Goal: Transaction & Acquisition: Purchase product/service

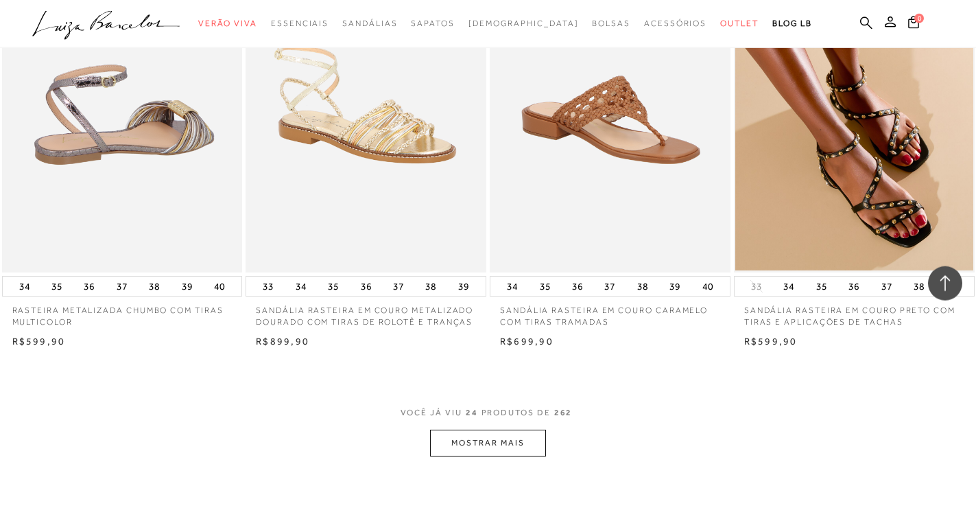
scroll to position [2448, 0]
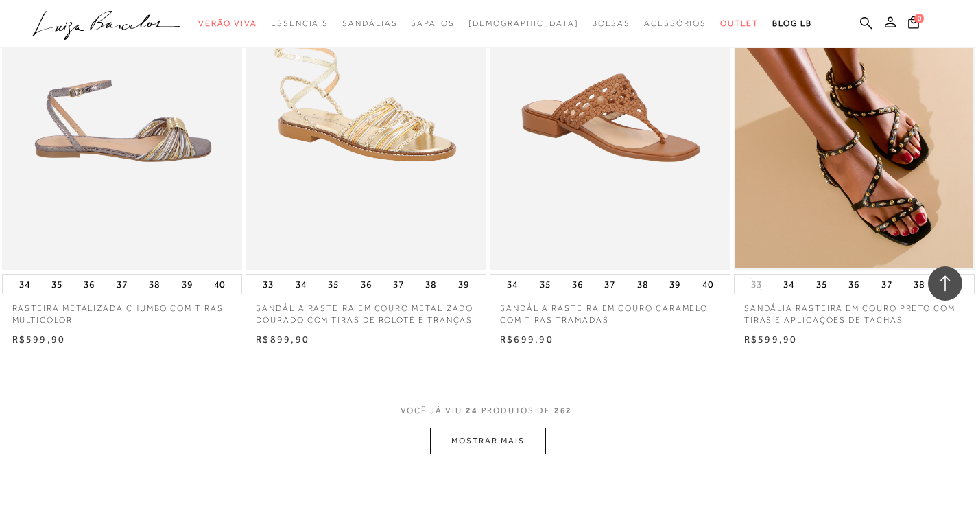
click at [504, 437] on button "MOSTRAR MAIS" at bounding box center [487, 440] width 115 height 27
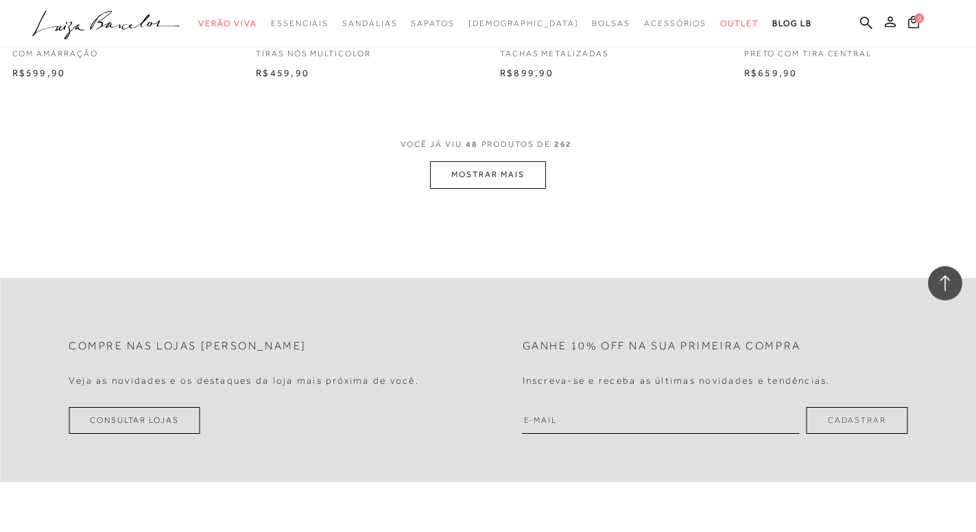
scroll to position [5456, 0]
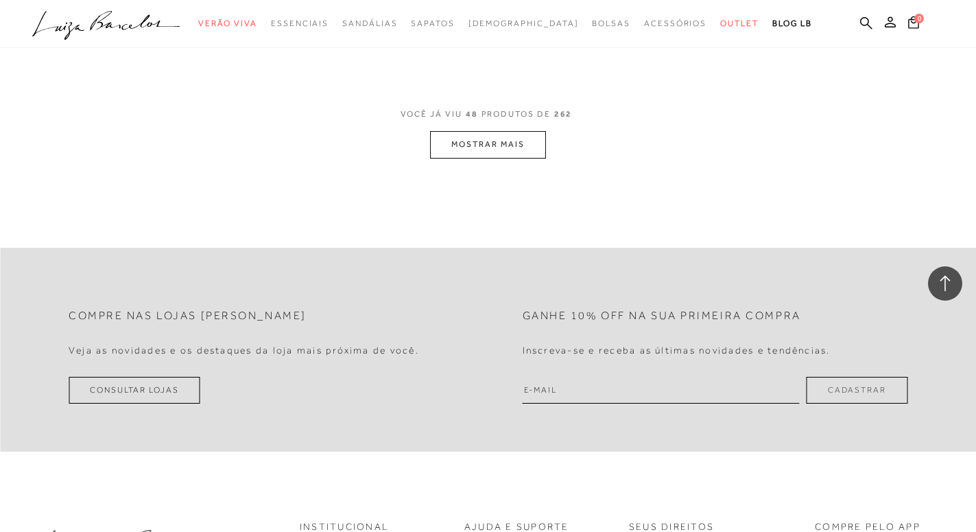
click at [491, 153] on button "MOSTRAR MAIS" at bounding box center [487, 144] width 115 height 27
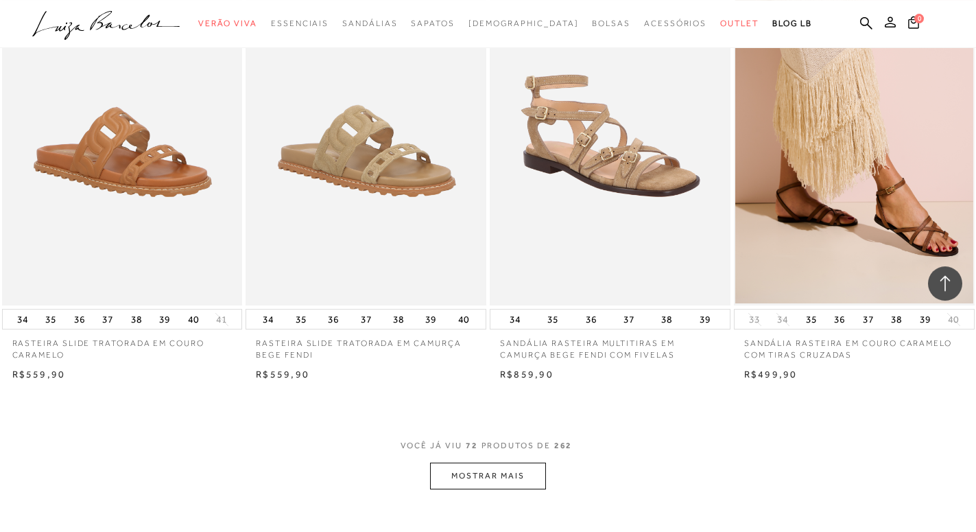
scroll to position [7835, 0]
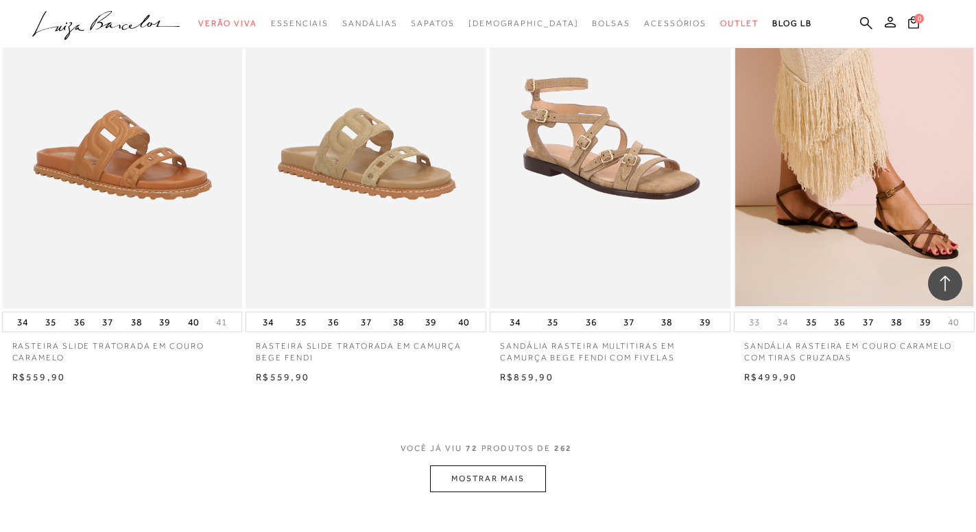
click at [482, 481] on button "MOSTRAR MAIS" at bounding box center [487, 478] width 115 height 27
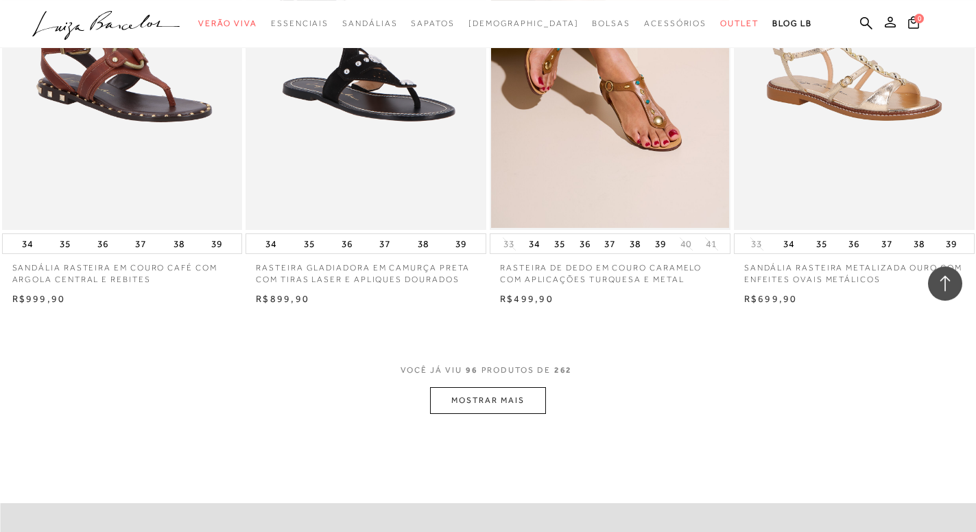
scroll to position [10633, 0]
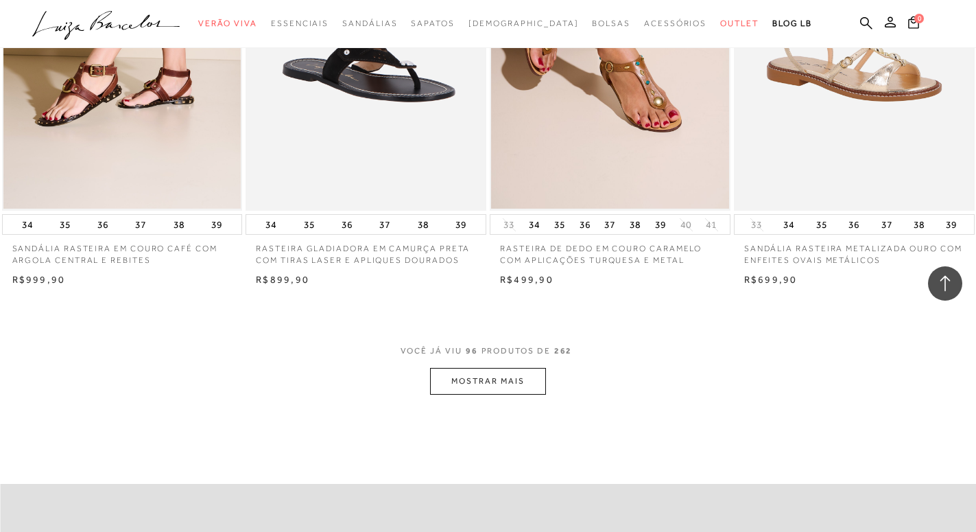
click at [509, 382] on button "MOSTRAR MAIS" at bounding box center [487, 381] width 115 height 27
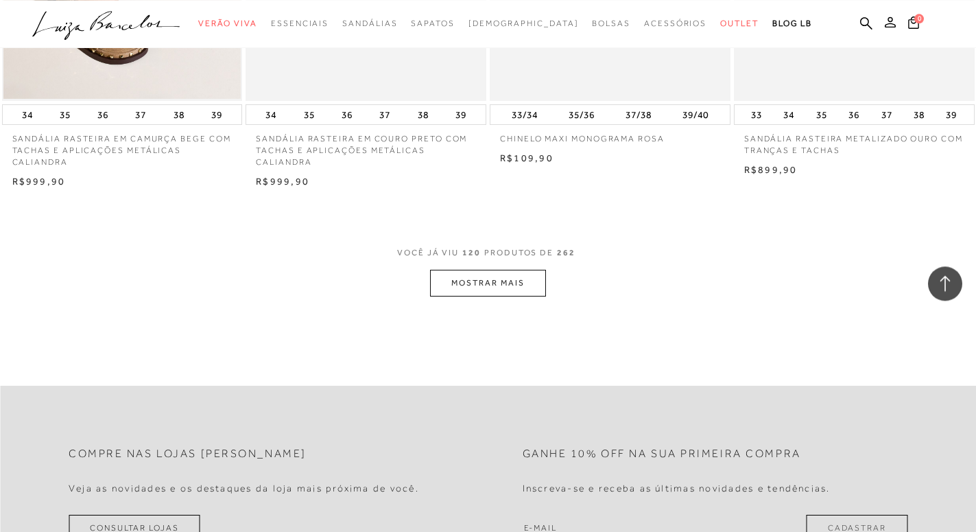
scroll to position [13501, 0]
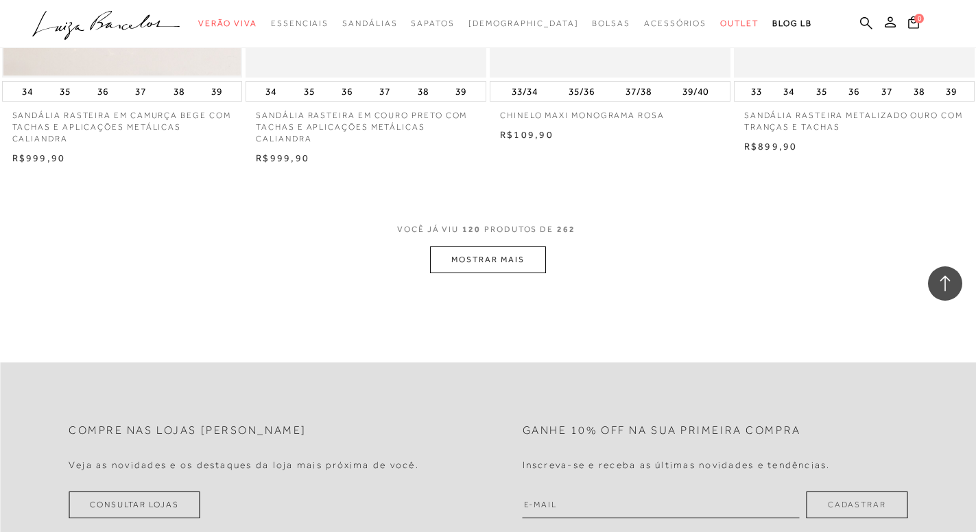
click at [492, 255] on button "MOSTRAR MAIS" at bounding box center [487, 259] width 115 height 27
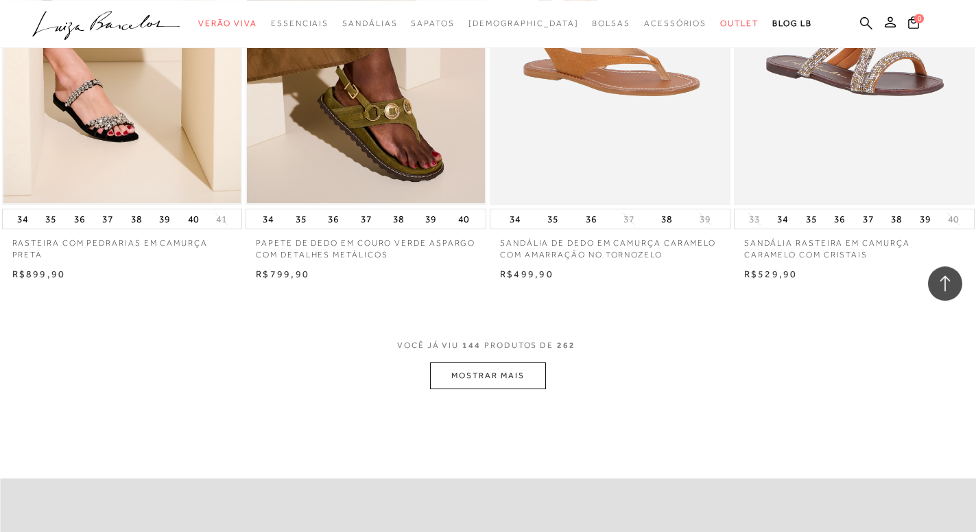
scroll to position [16089, 0]
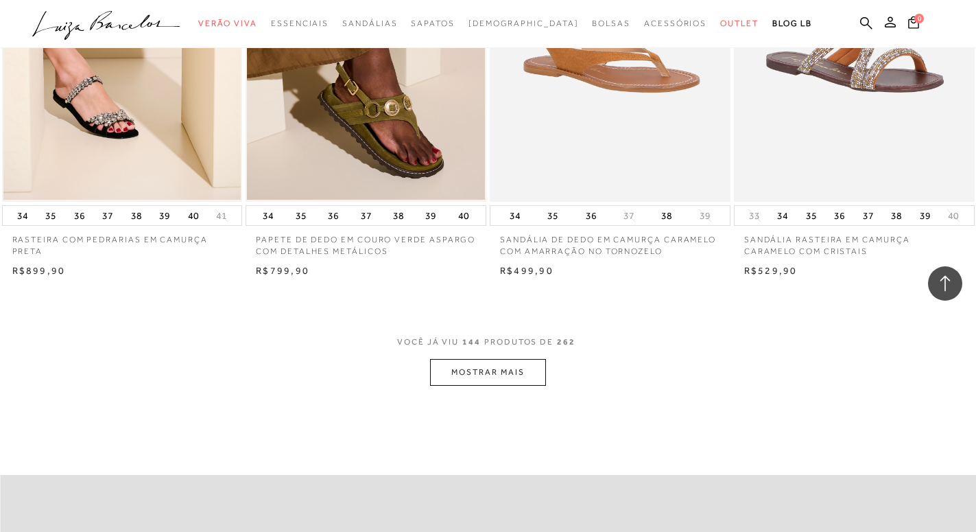
click at [481, 377] on button "MOSTRAR MAIS" at bounding box center [487, 372] width 115 height 27
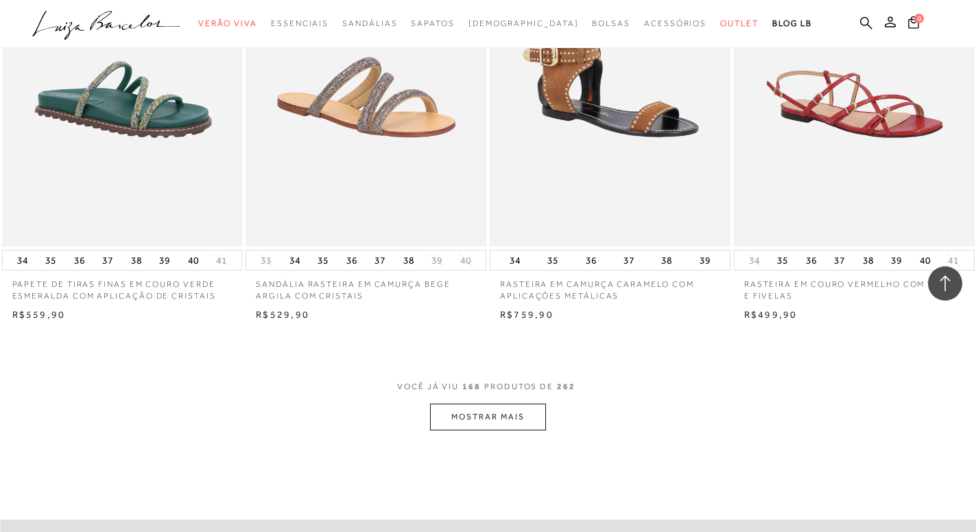
scroll to position [18888, 0]
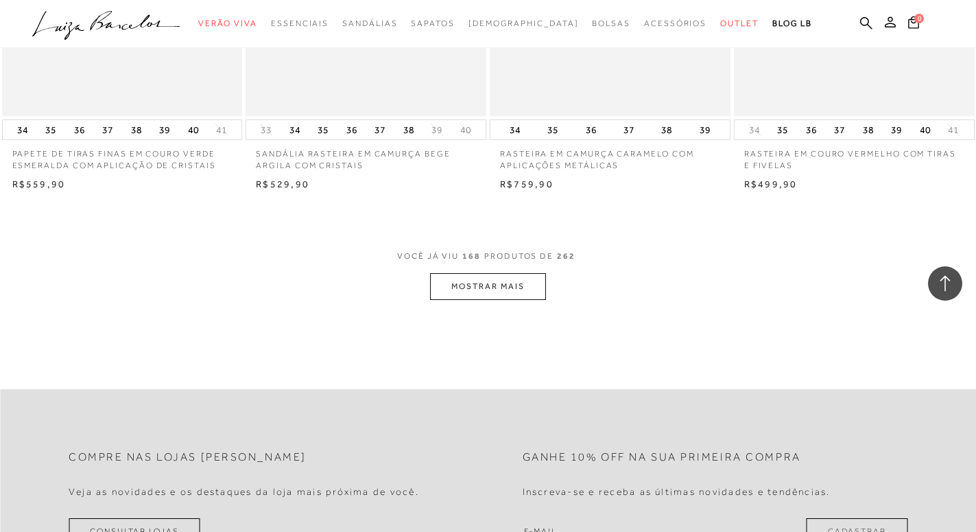
click at [503, 295] on button "MOSTRAR MAIS" at bounding box center [487, 286] width 115 height 27
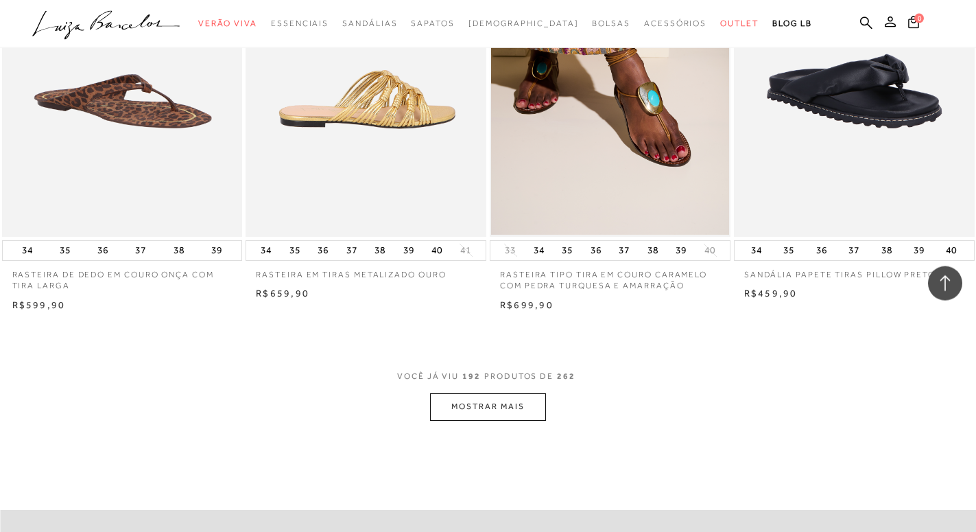
scroll to position [21546, 0]
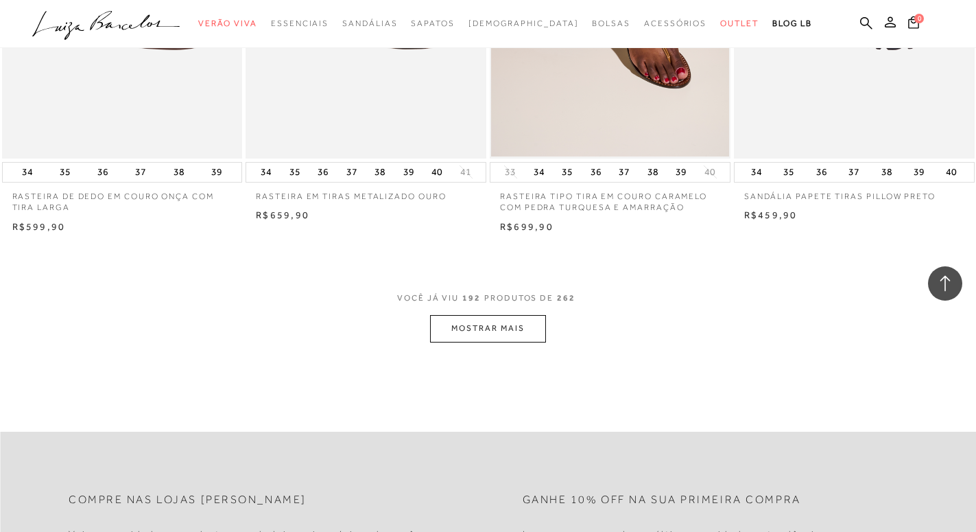
click at [490, 328] on button "MOSTRAR MAIS" at bounding box center [487, 328] width 115 height 27
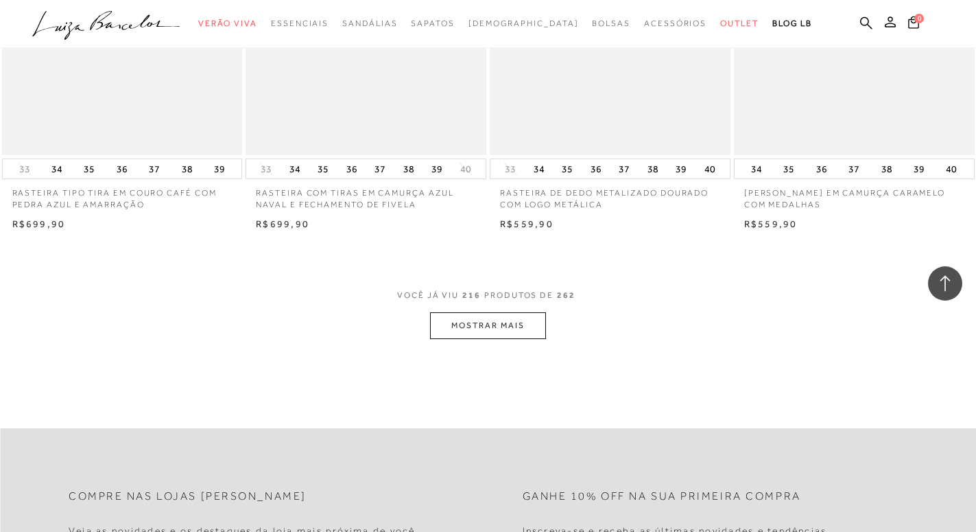
scroll to position [24274, 0]
click at [480, 326] on button "MOSTRAR MAIS" at bounding box center [487, 324] width 115 height 27
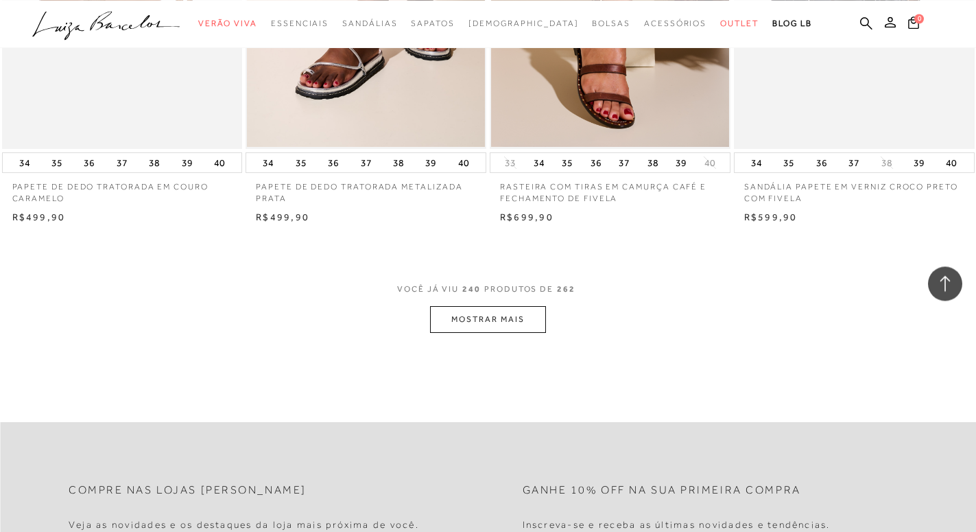
scroll to position [27002, 0]
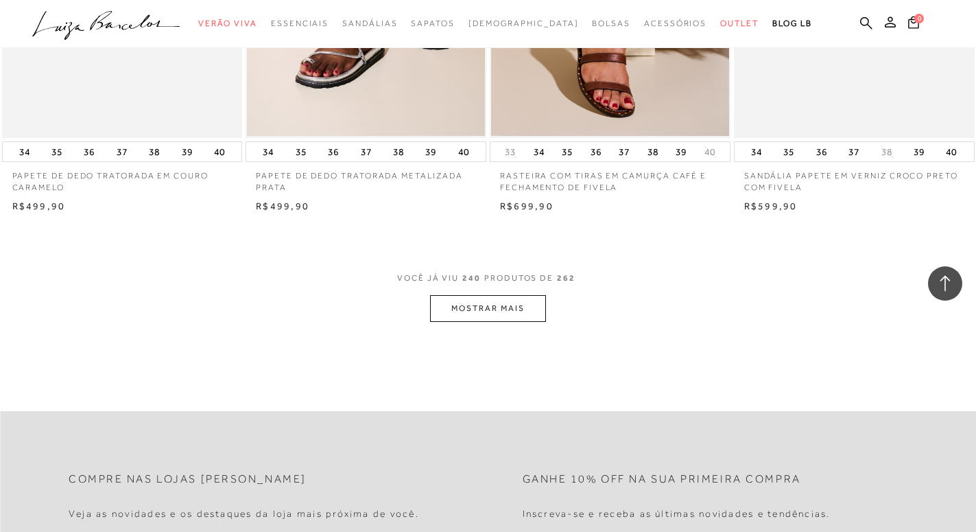
click at [512, 313] on button "MOSTRAR MAIS" at bounding box center [487, 308] width 115 height 27
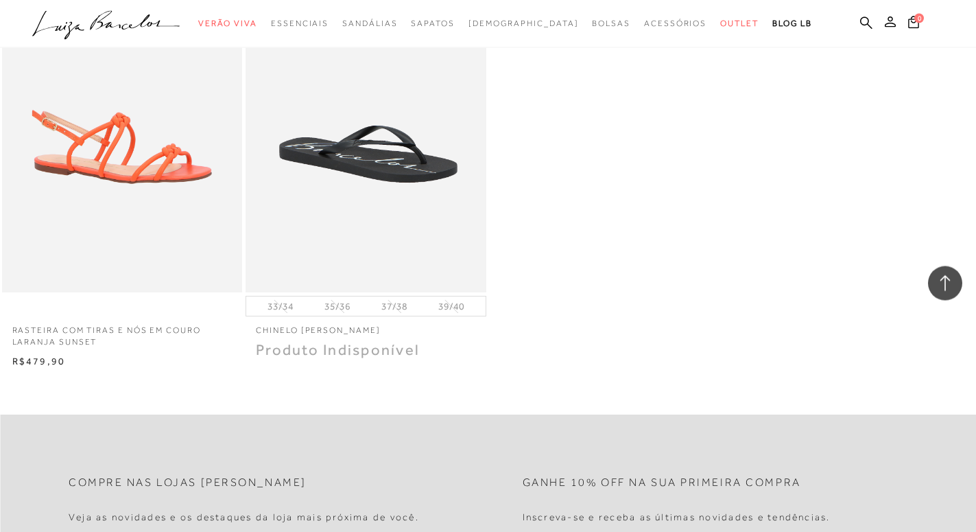
scroll to position [29661, 0]
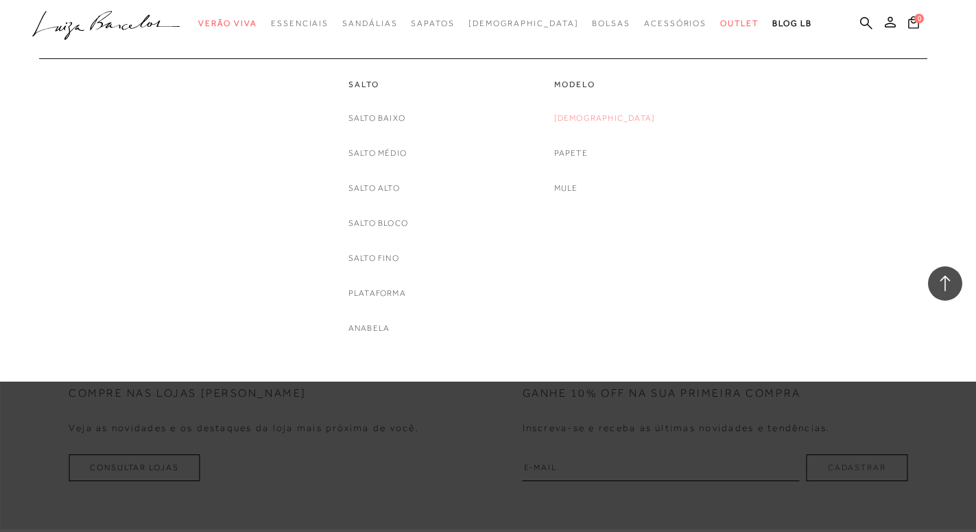
click at [597, 117] on link "[DEMOGRAPHIC_DATA]" at bounding box center [605, 118] width 102 height 14
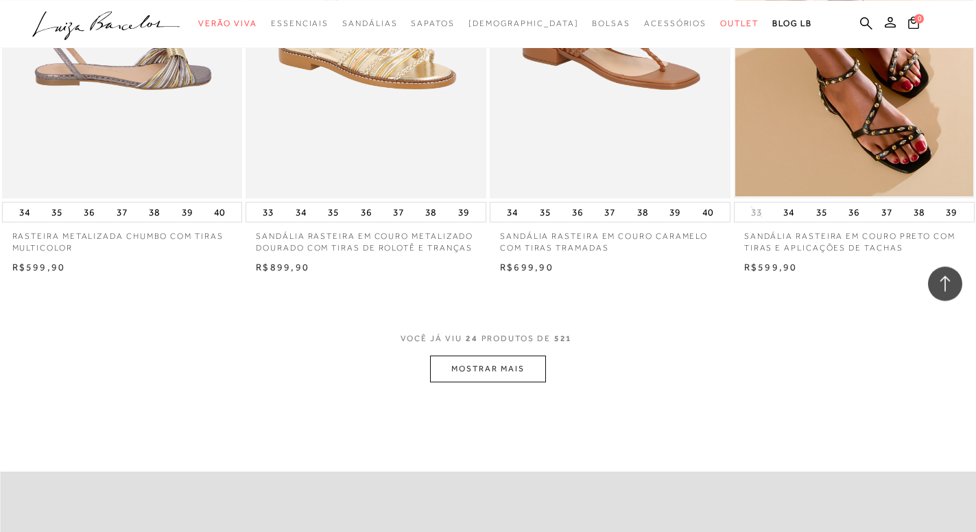
scroll to position [2588, 0]
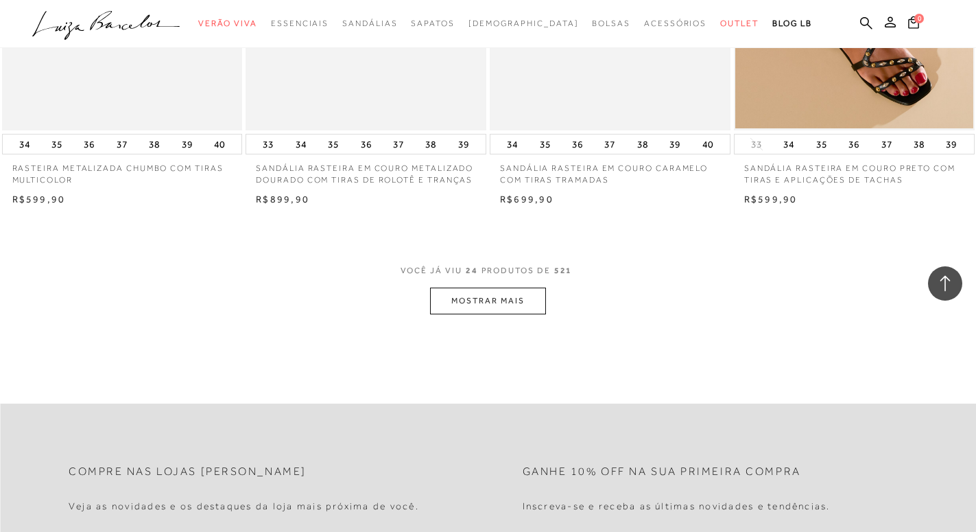
click at [501, 292] on button "MOSTRAR MAIS" at bounding box center [487, 300] width 115 height 27
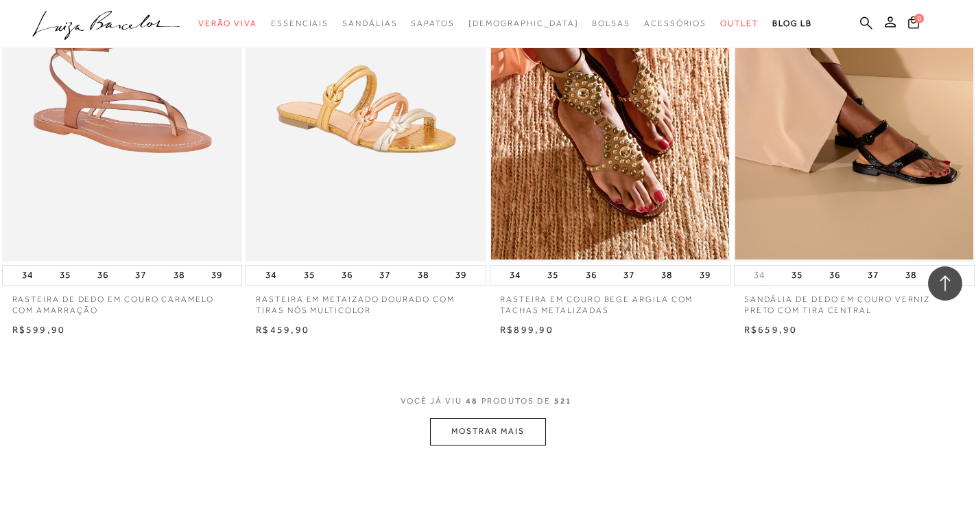
scroll to position [5247, 0]
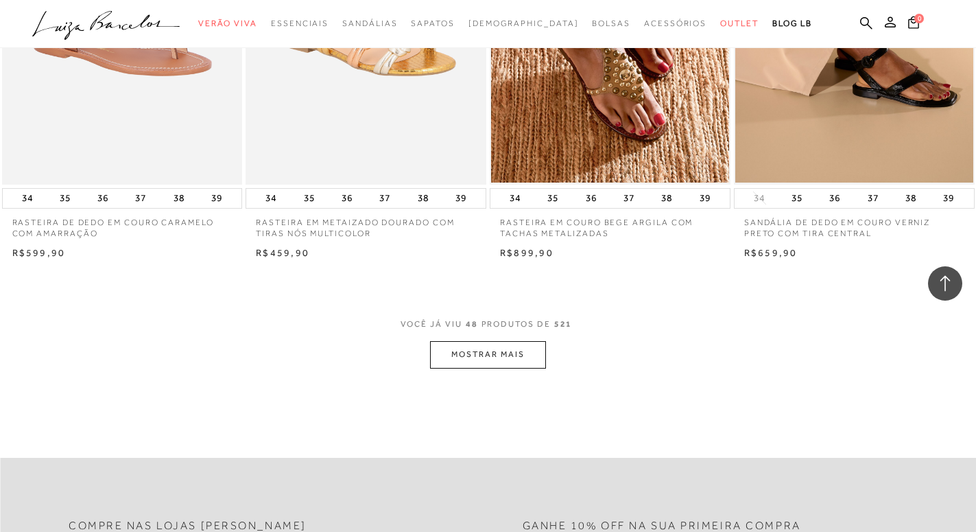
click at [512, 359] on button "MOSTRAR MAIS" at bounding box center [487, 354] width 115 height 27
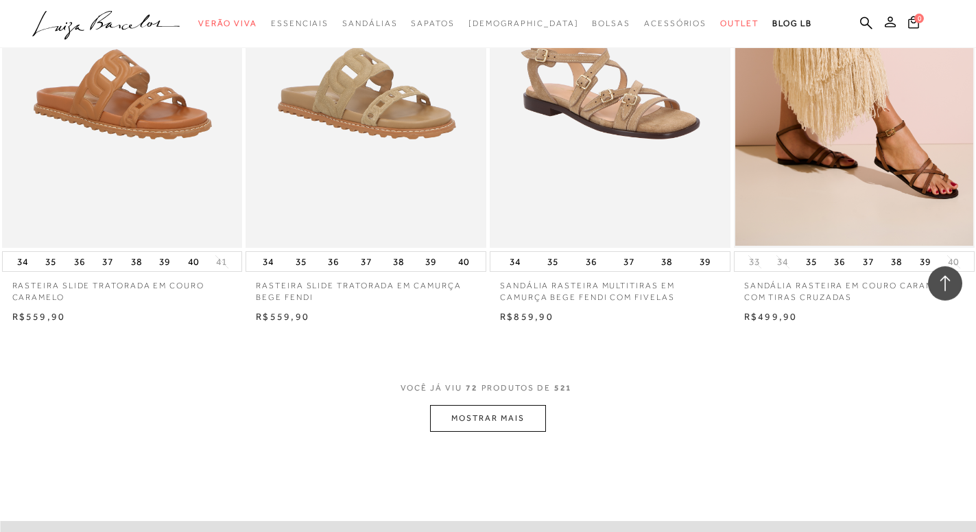
scroll to position [7905, 0]
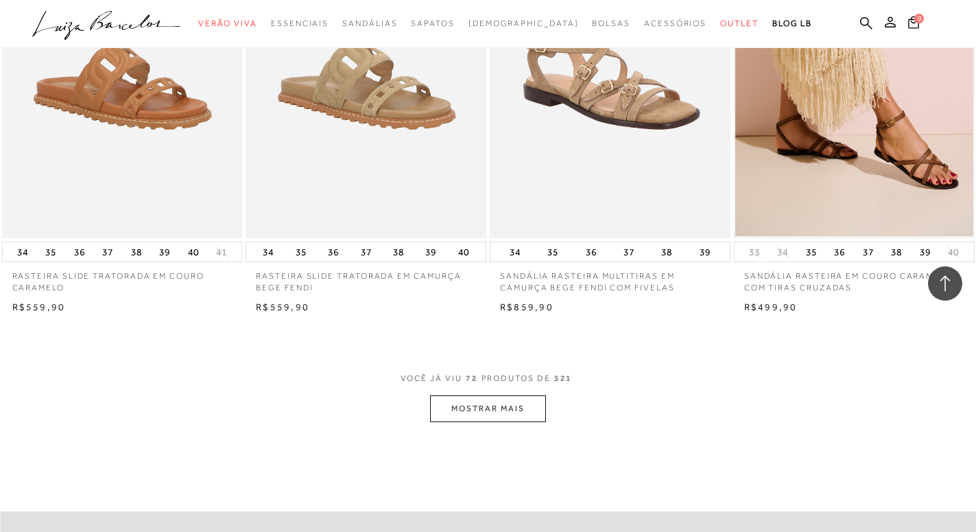
click at [489, 411] on button "MOSTRAR MAIS" at bounding box center [487, 408] width 115 height 27
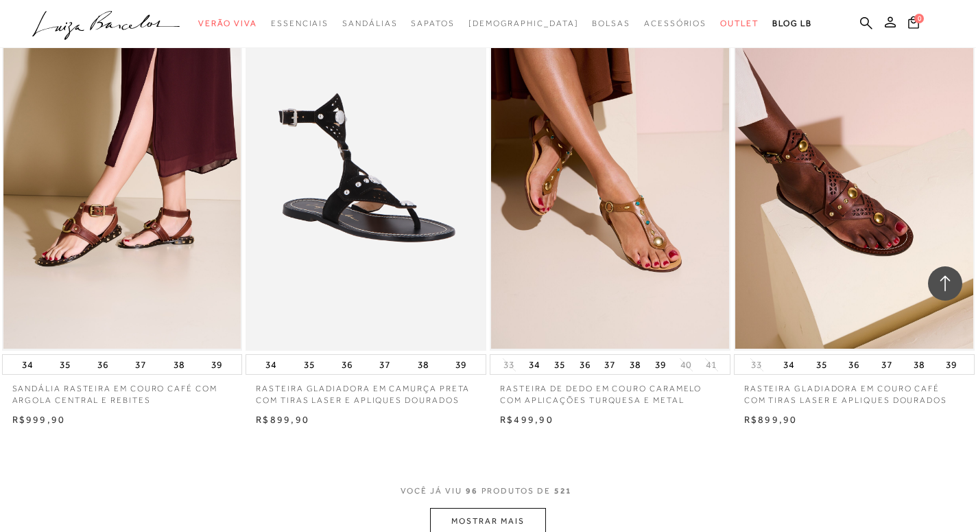
scroll to position [10633, 0]
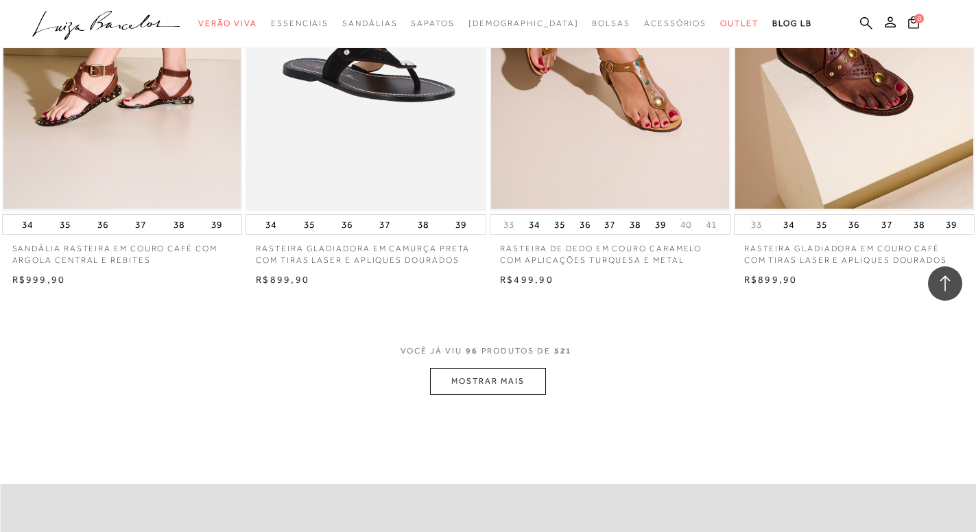
click at [500, 387] on button "MOSTRAR MAIS" at bounding box center [487, 381] width 115 height 27
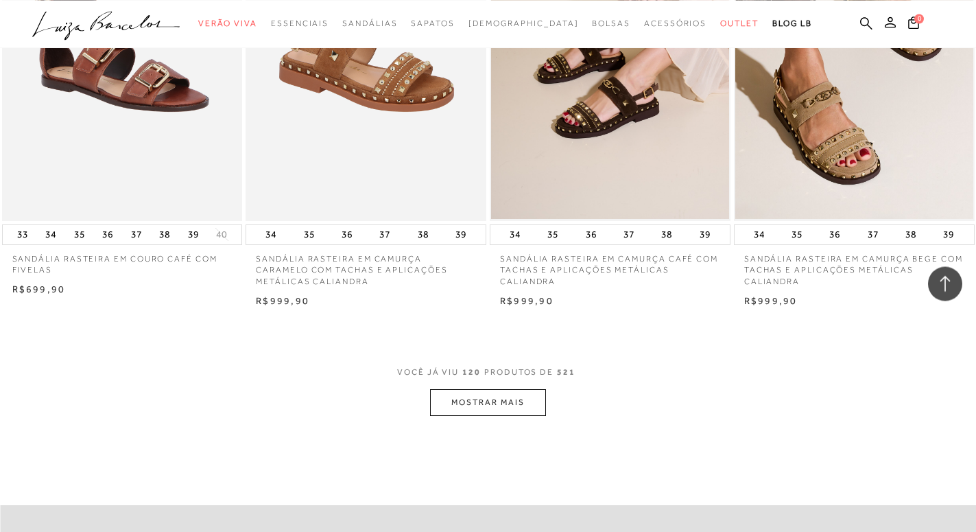
scroll to position [13361, 0]
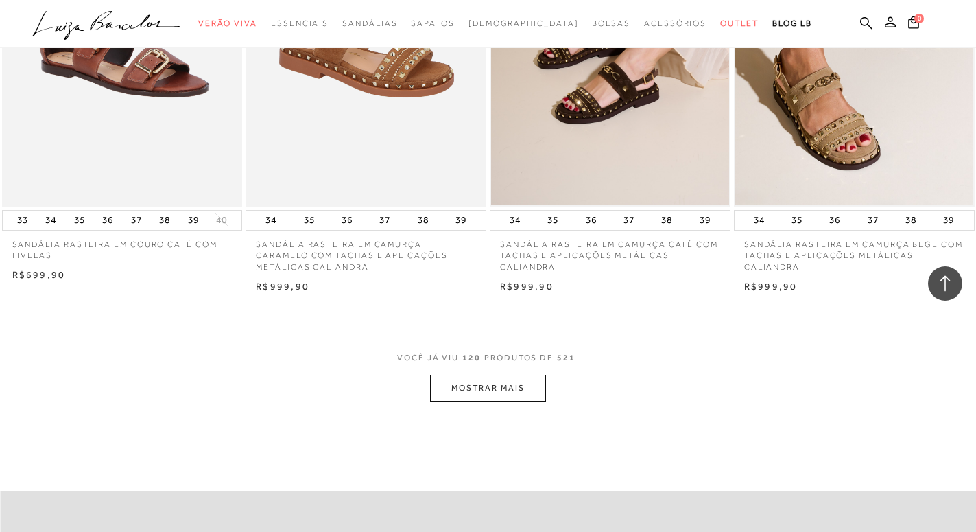
click at [455, 396] on button "MOSTRAR MAIS" at bounding box center [487, 387] width 115 height 27
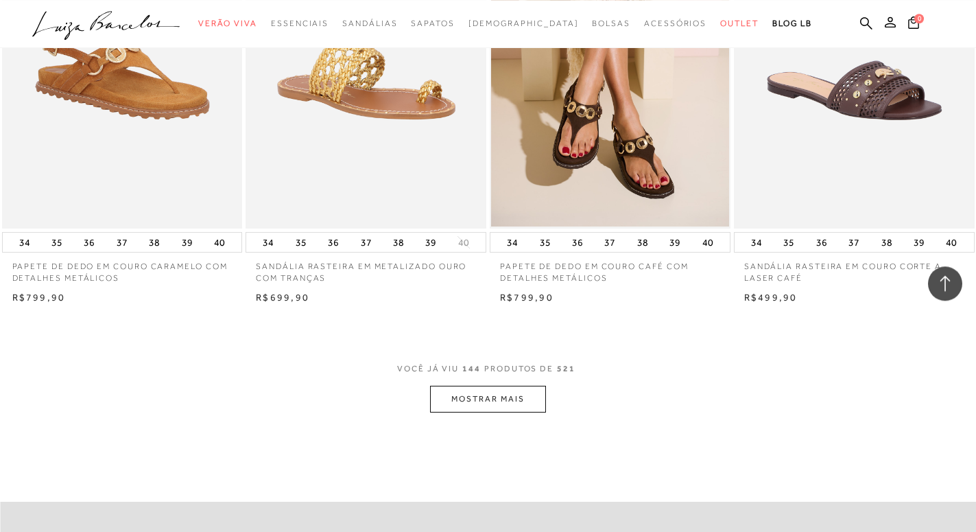
scroll to position [16089, 0]
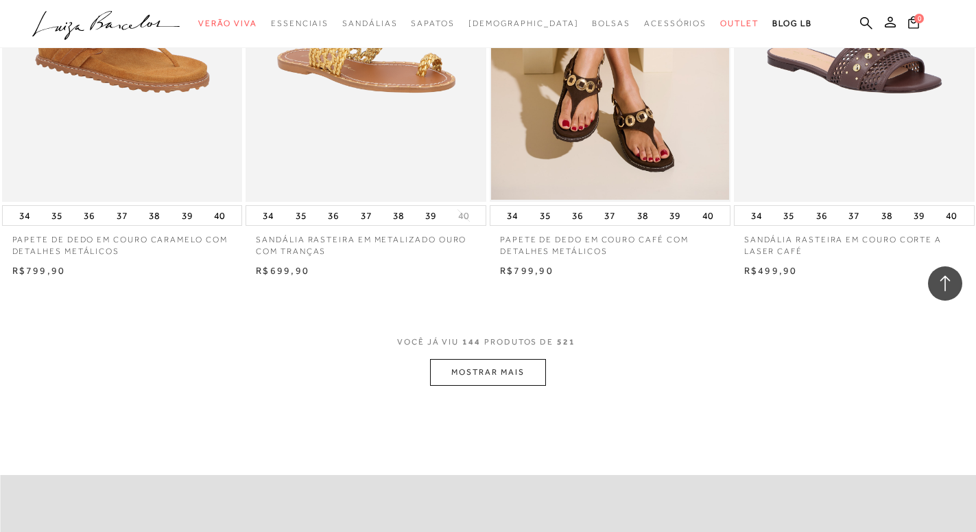
click at [541, 381] on button "MOSTRAR MAIS" at bounding box center [487, 372] width 115 height 27
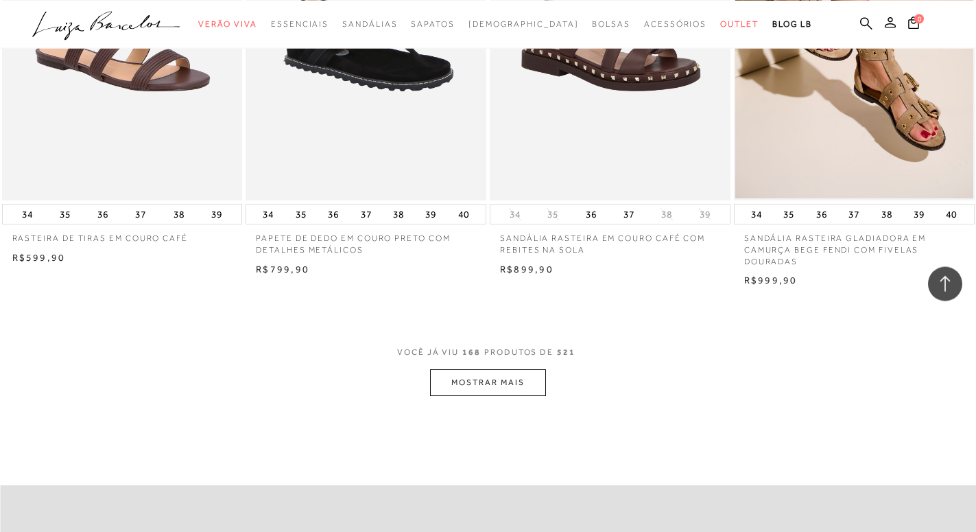
scroll to position [18818, 0]
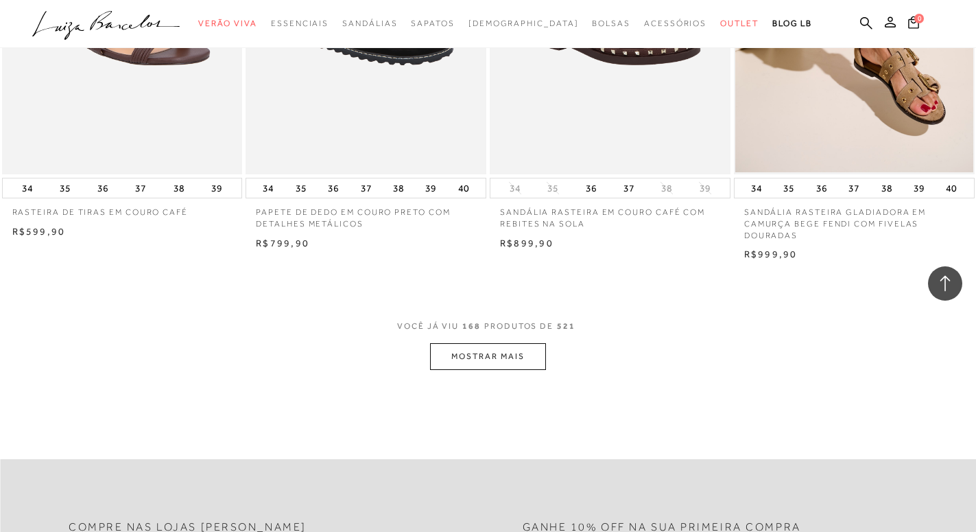
click at [455, 364] on button "MOSTRAR MAIS" at bounding box center [487, 356] width 115 height 27
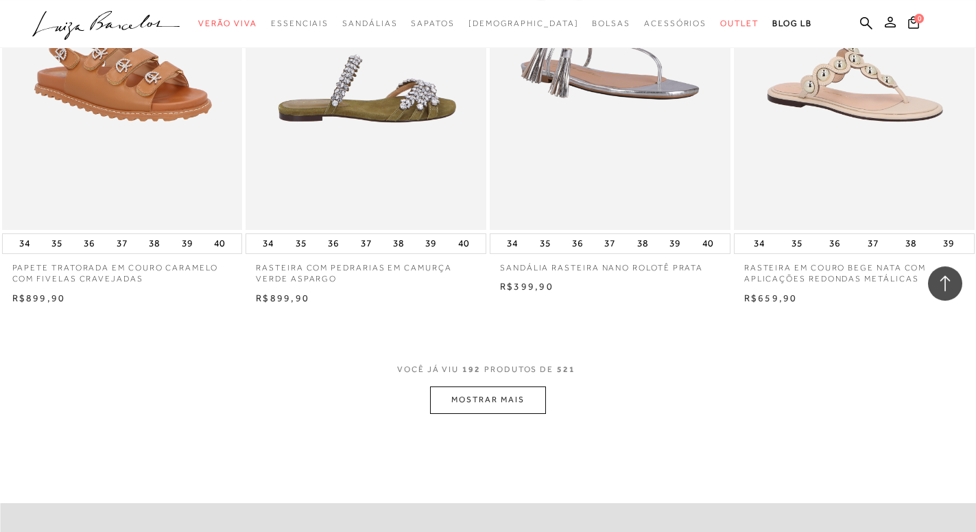
scroll to position [21546, 0]
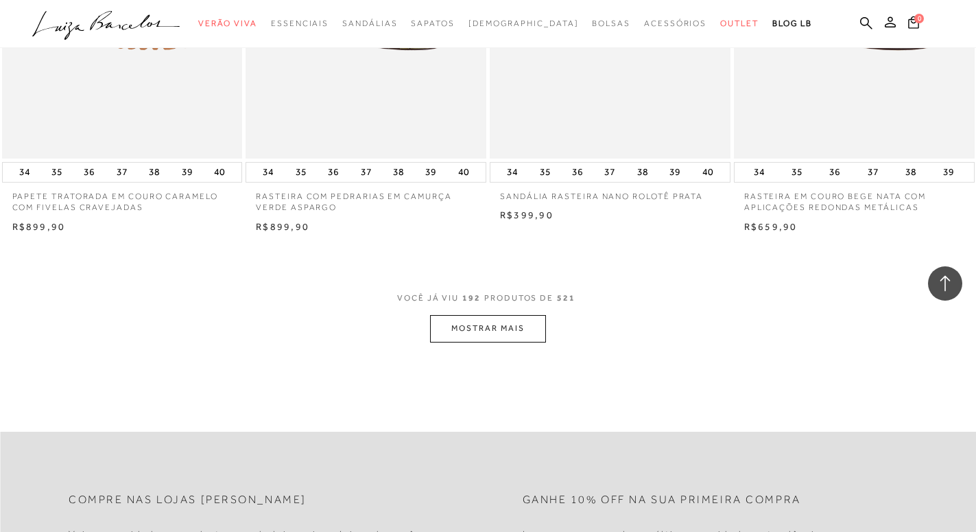
click at [466, 331] on button "MOSTRAR MAIS" at bounding box center [487, 328] width 115 height 27
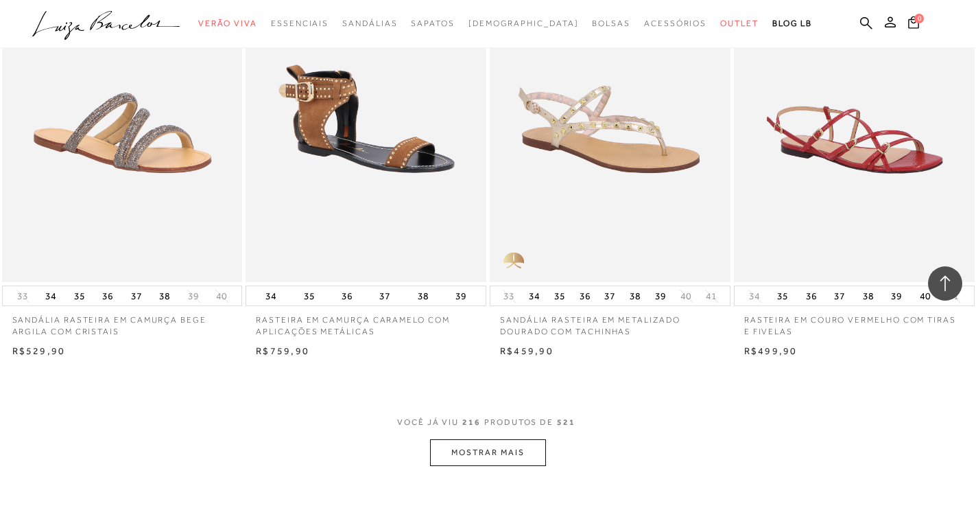
scroll to position [24204, 0]
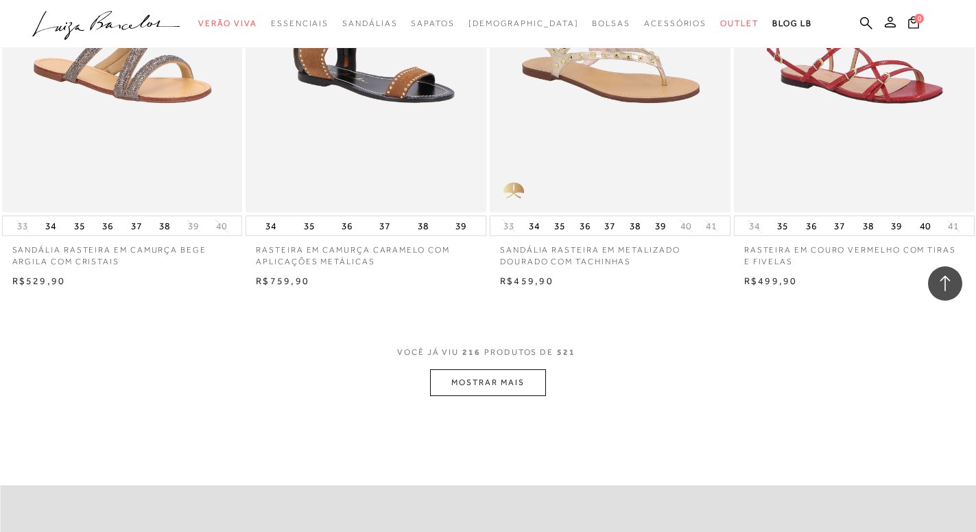
click at [489, 374] on button "MOSTRAR MAIS" at bounding box center [487, 382] width 115 height 27
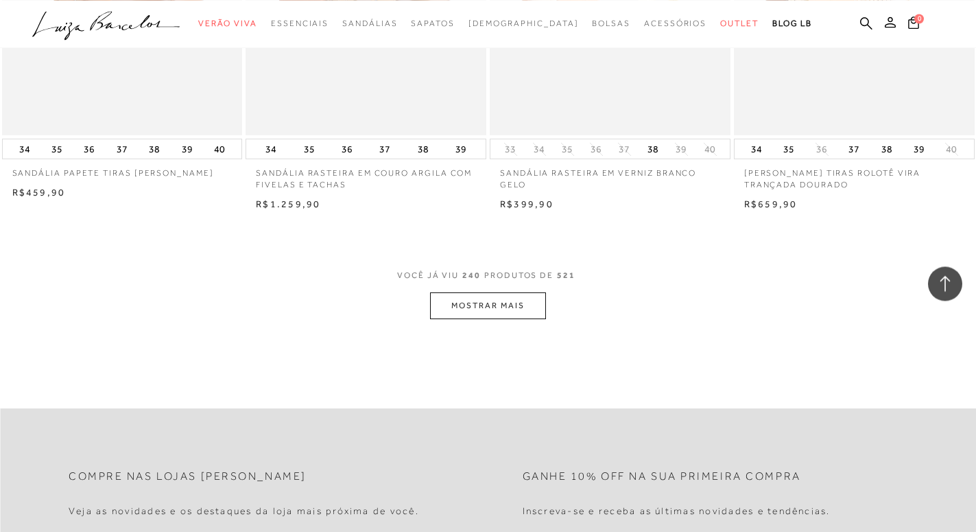
scroll to position [27002, 0]
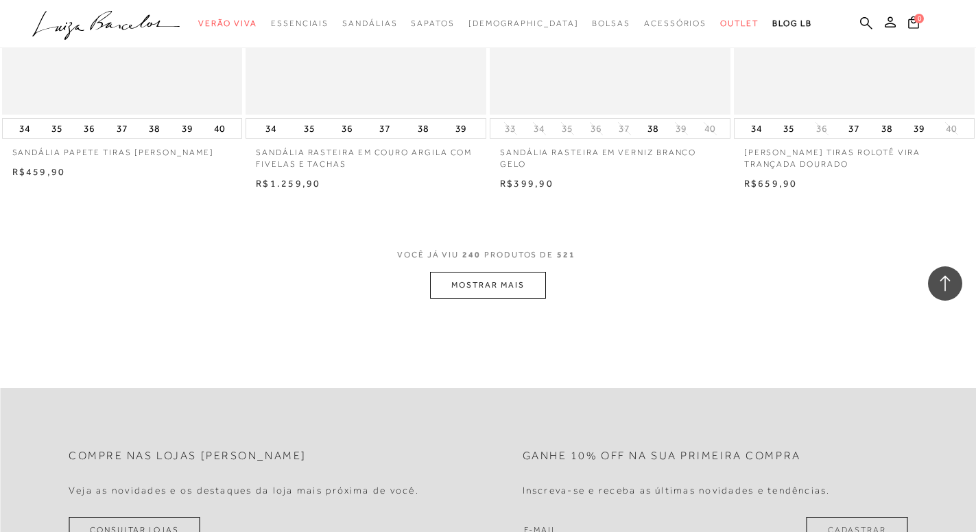
click at [490, 287] on button "MOSTRAR MAIS" at bounding box center [487, 285] width 115 height 27
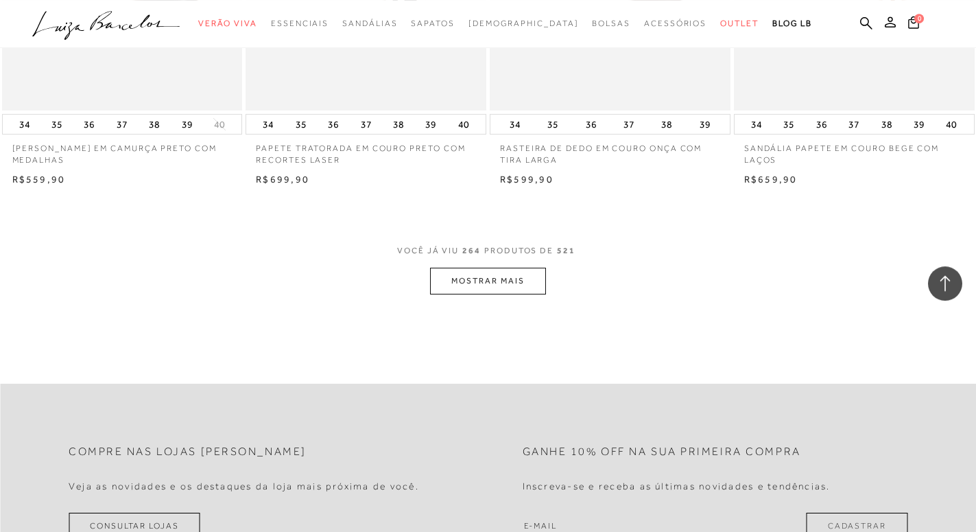
scroll to position [29731, 0]
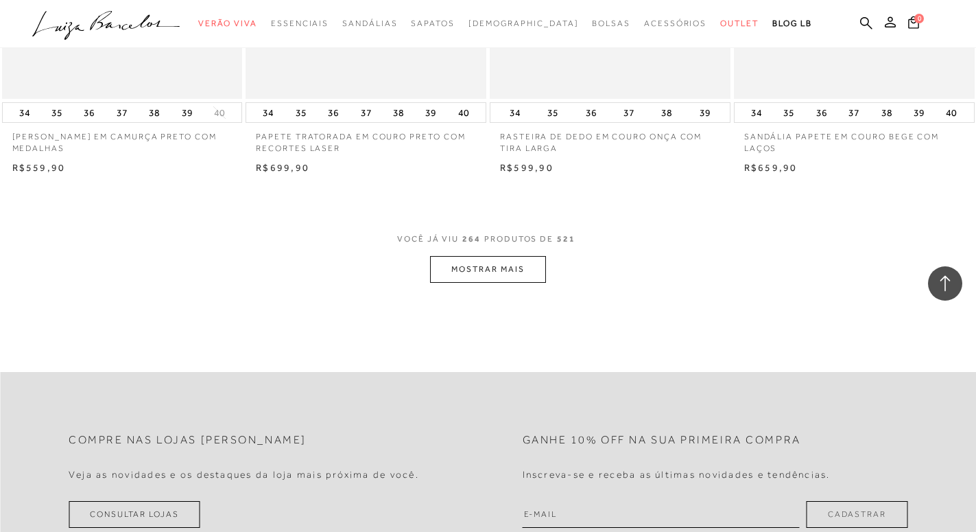
click at [486, 274] on button "MOSTRAR MAIS" at bounding box center [487, 269] width 115 height 27
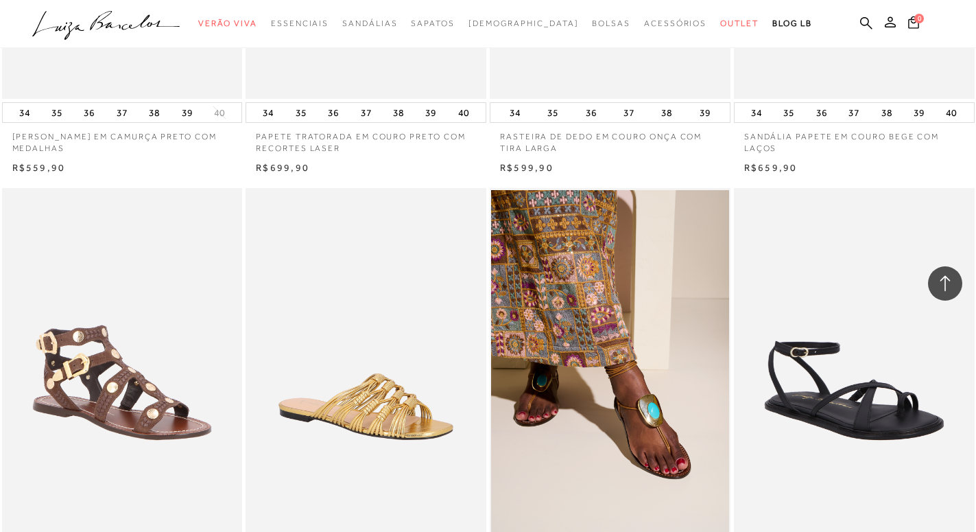
scroll to position [29940, 0]
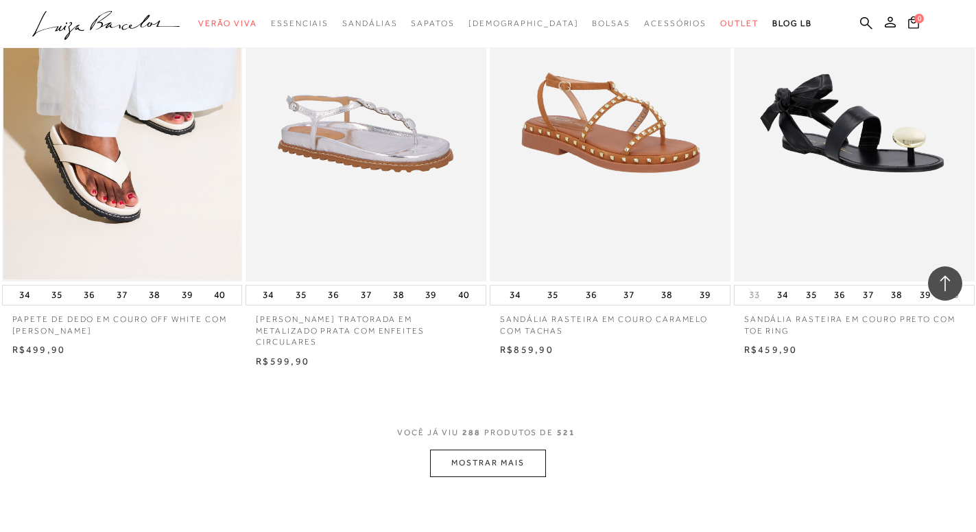
scroll to position [32319, 0]
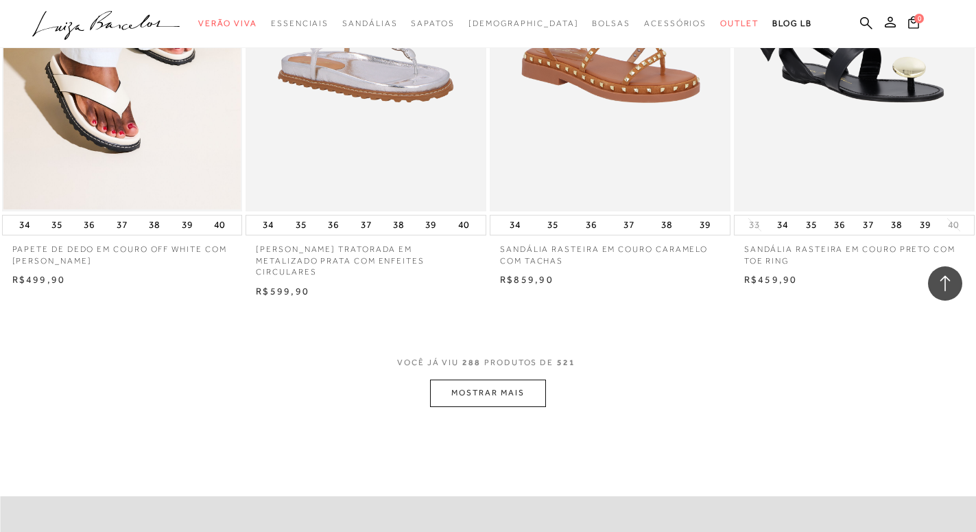
click at [490, 398] on button "MOSTRAR MAIS" at bounding box center [487, 392] width 115 height 27
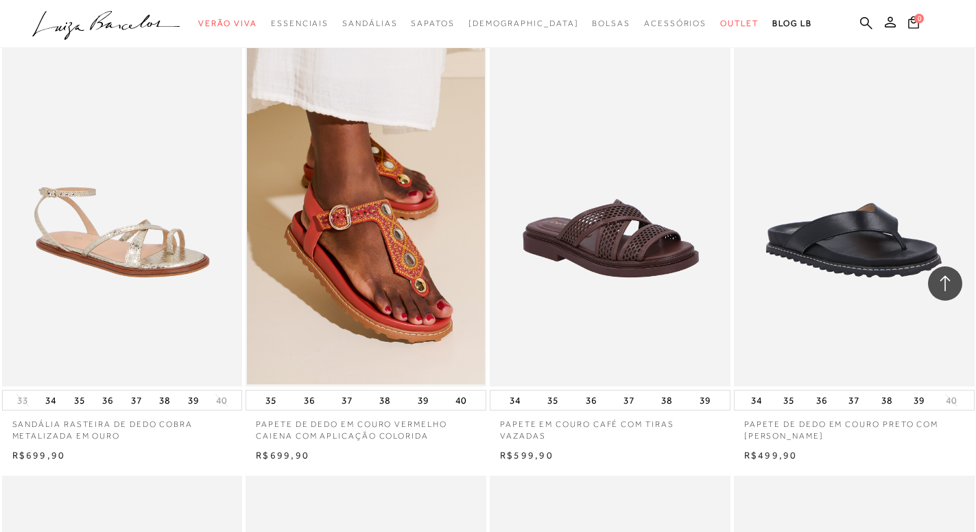
scroll to position [35187, 0]
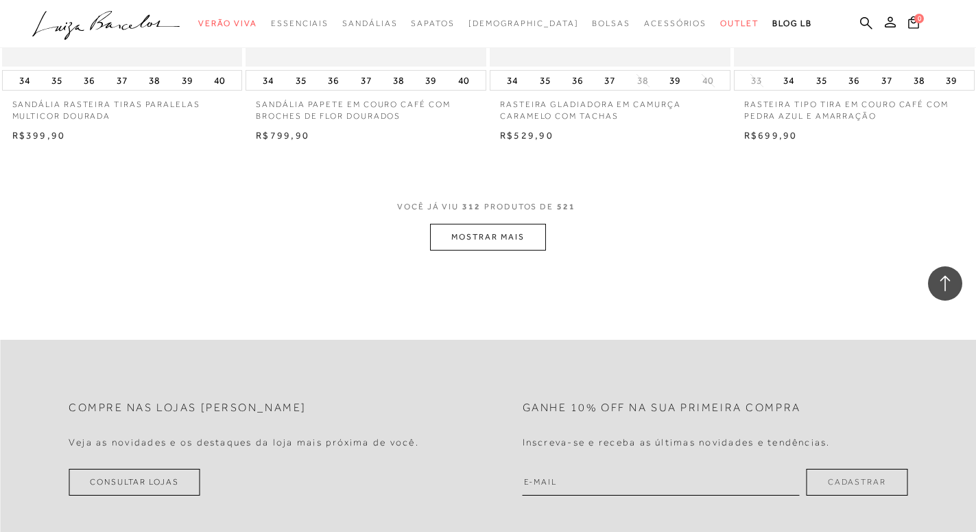
click at [523, 236] on button "MOSTRAR MAIS" at bounding box center [487, 237] width 115 height 27
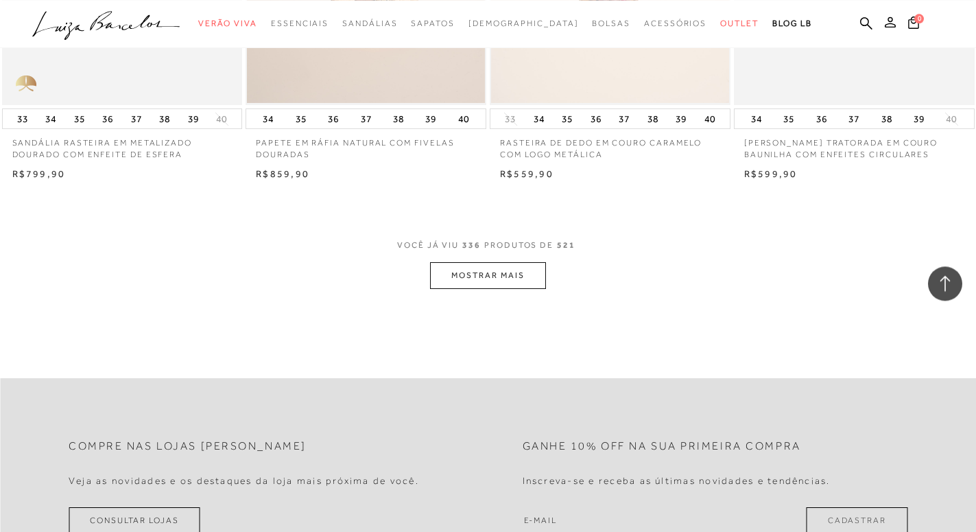
scroll to position [37915, 0]
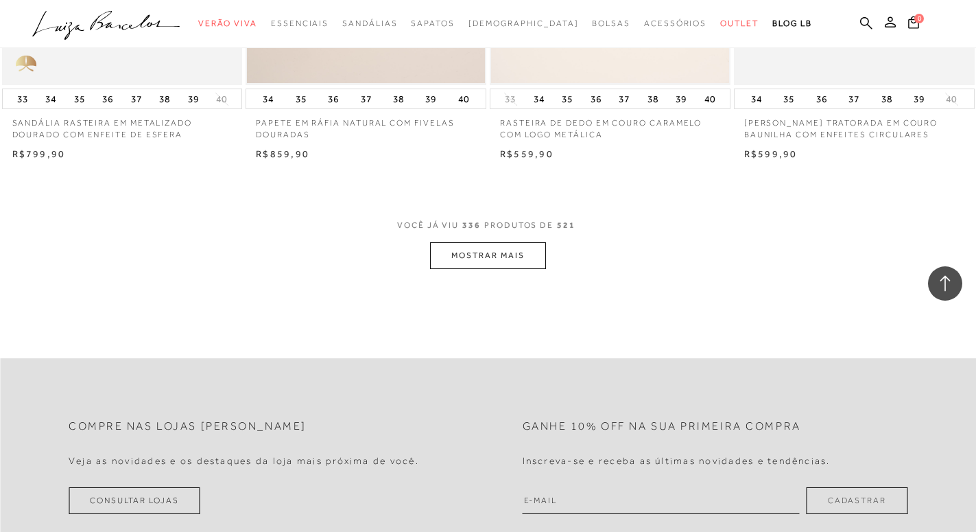
click at [510, 251] on button "MOSTRAR MAIS" at bounding box center [487, 255] width 115 height 27
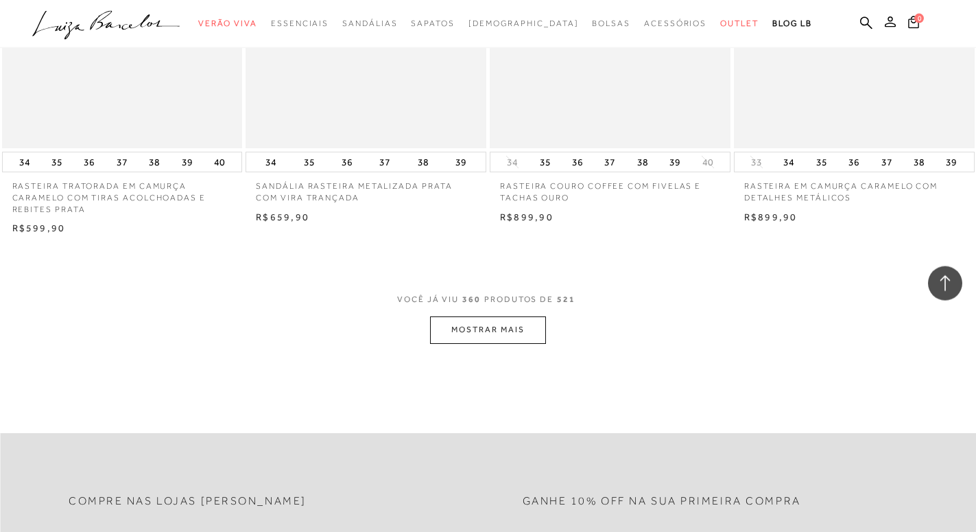
scroll to position [40643, 0]
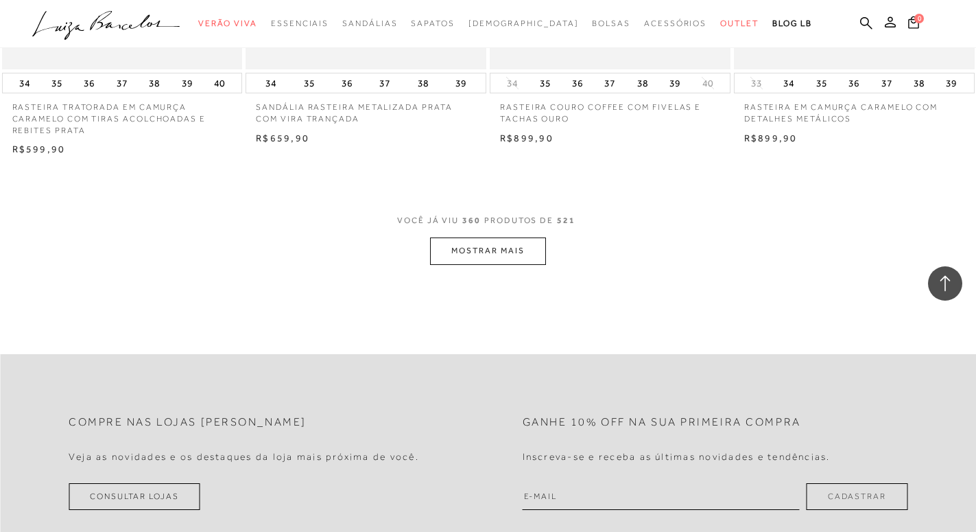
click at [456, 254] on button "MOSTRAR MAIS" at bounding box center [487, 250] width 115 height 27
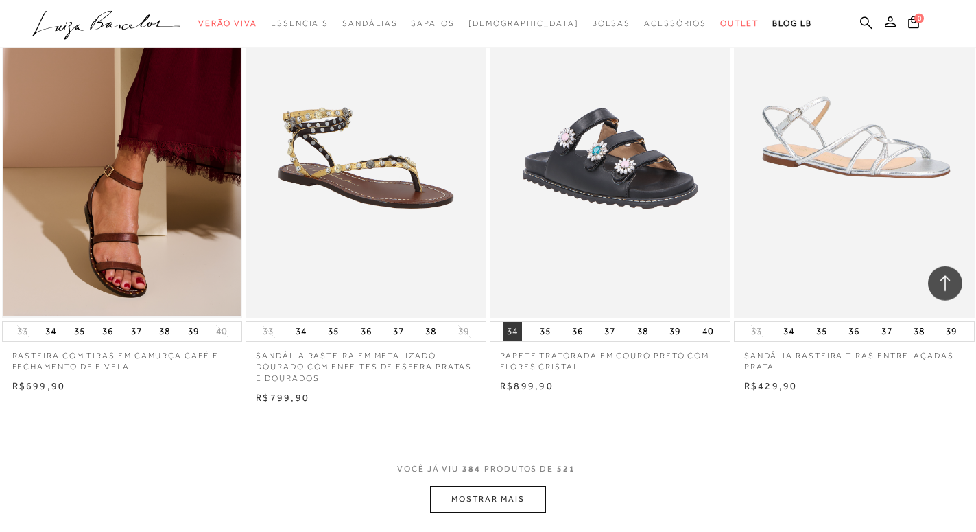
scroll to position [43232, 0]
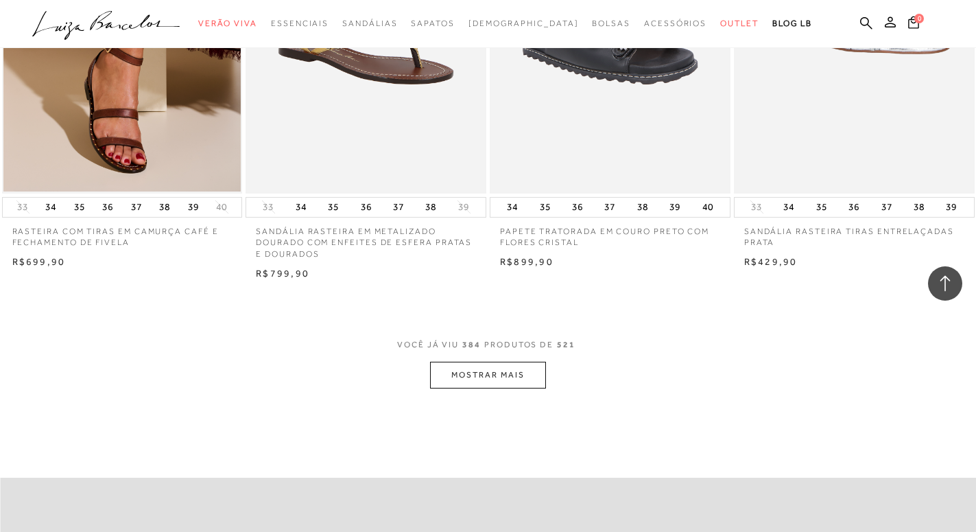
click at [486, 368] on button "MOSTRAR MAIS" at bounding box center [487, 374] width 115 height 27
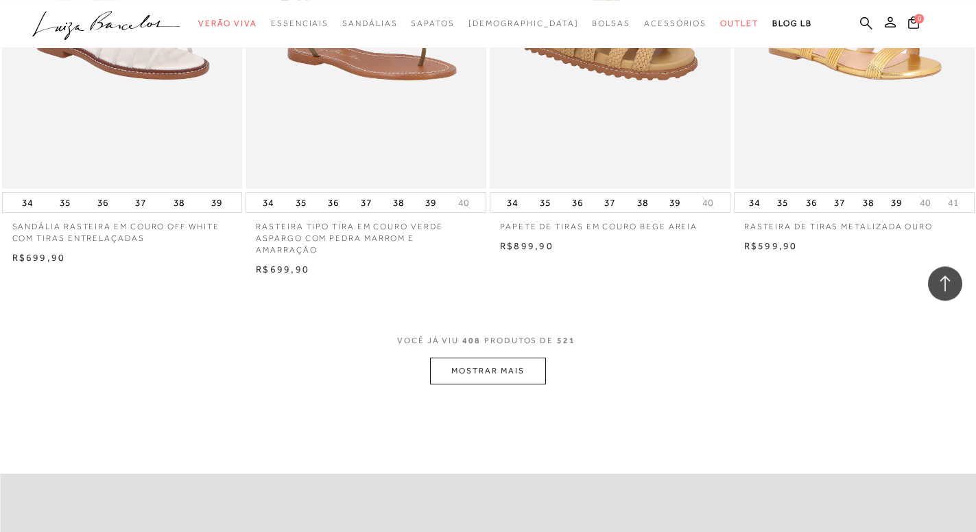
scroll to position [46030, 0]
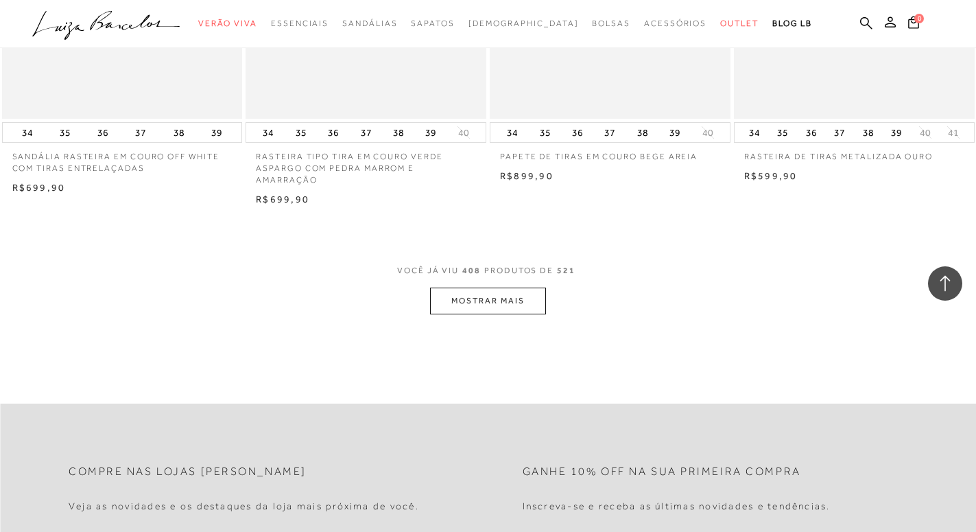
click at [501, 291] on button "MOSTRAR MAIS" at bounding box center [487, 300] width 115 height 27
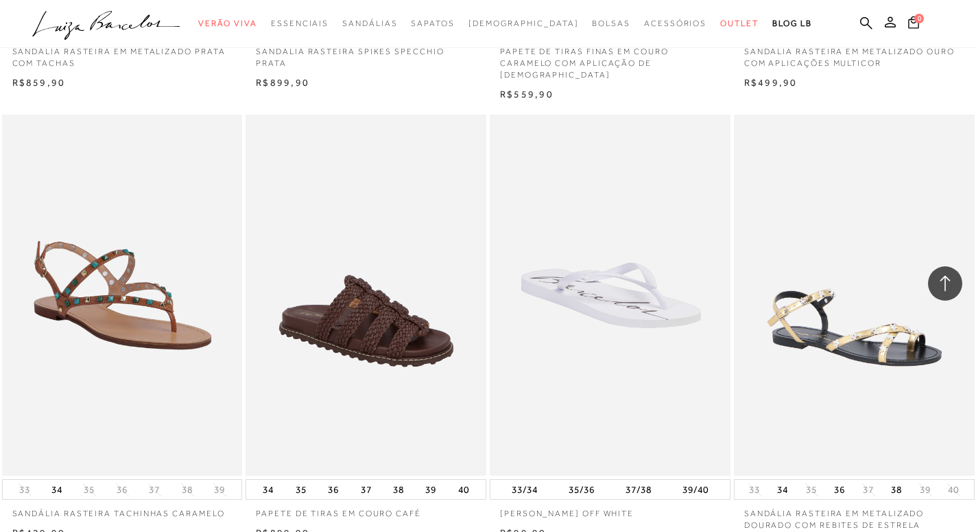
scroll to position [48618, 0]
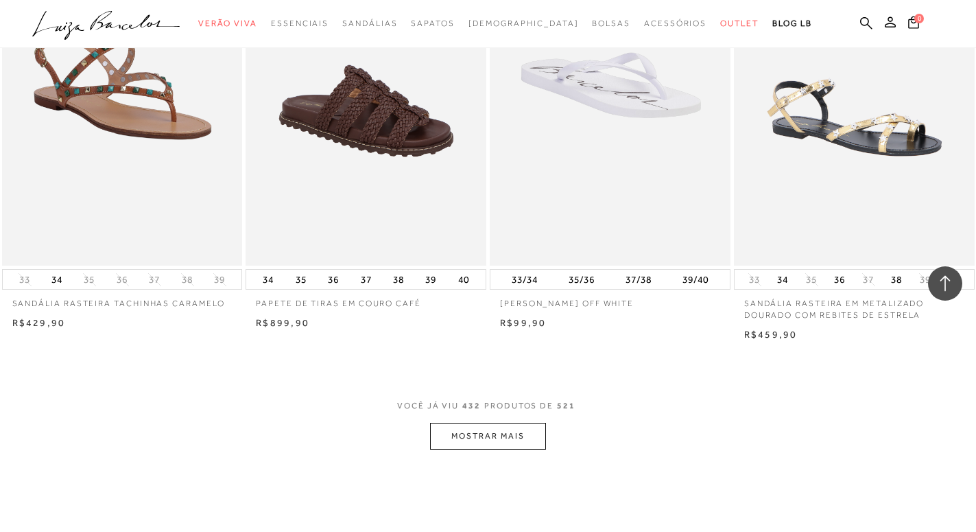
click at [523, 422] on button "MOSTRAR MAIS" at bounding box center [487, 435] width 115 height 27
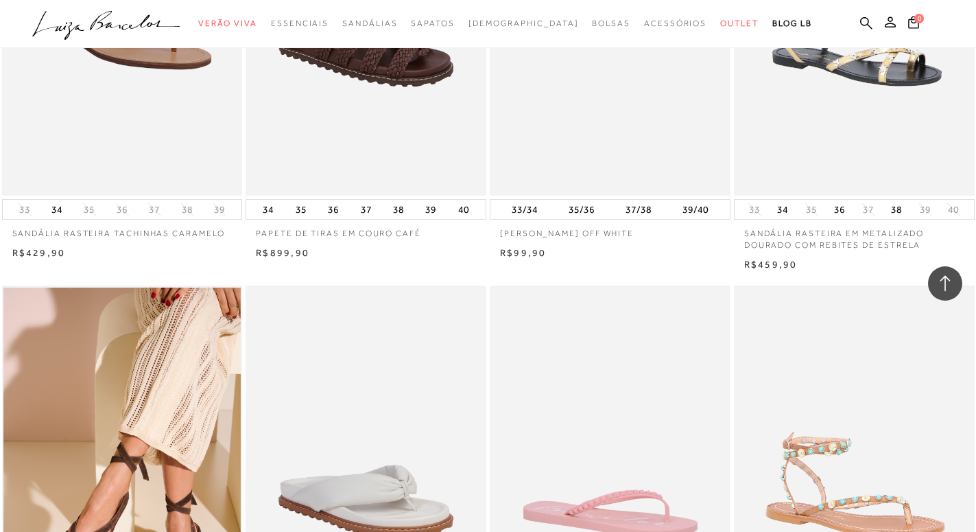
scroll to position [49877, 0]
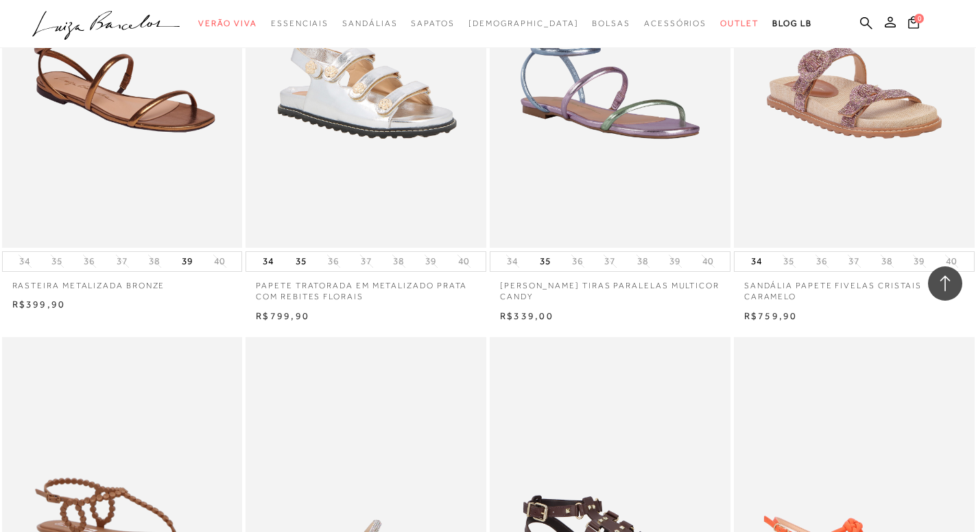
scroll to position [50437, 0]
click at [495, 337] on img at bounding box center [610, 517] width 239 height 361
